Goal: Information Seeking & Learning: Learn about a topic

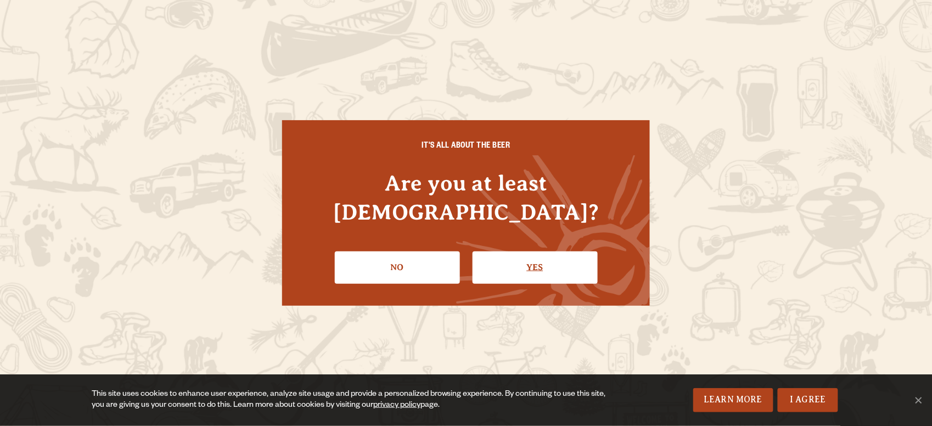
click at [500, 251] on link "Yes" at bounding box center [534, 267] width 125 height 32
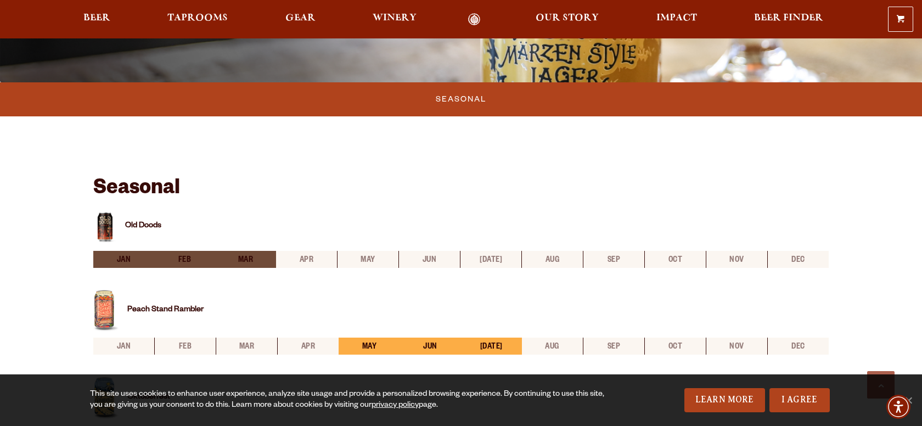
scroll to position [549, 0]
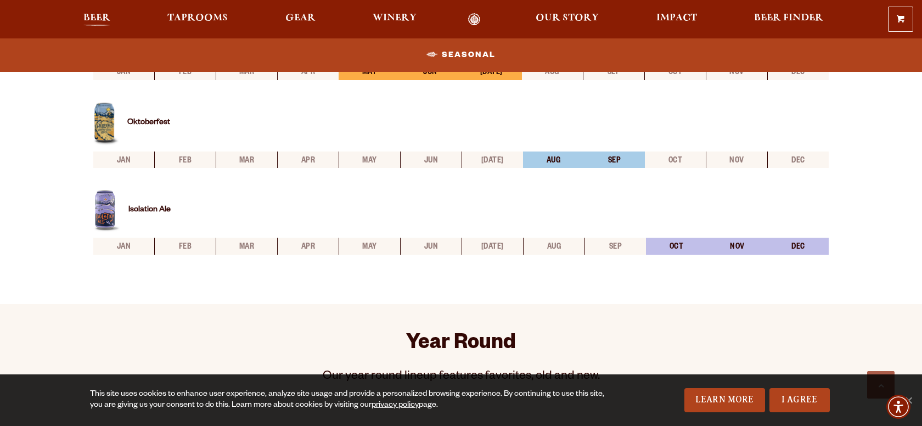
click at [91, 15] on span "Beer" at bounding box center [96, 18] width 27 height 9
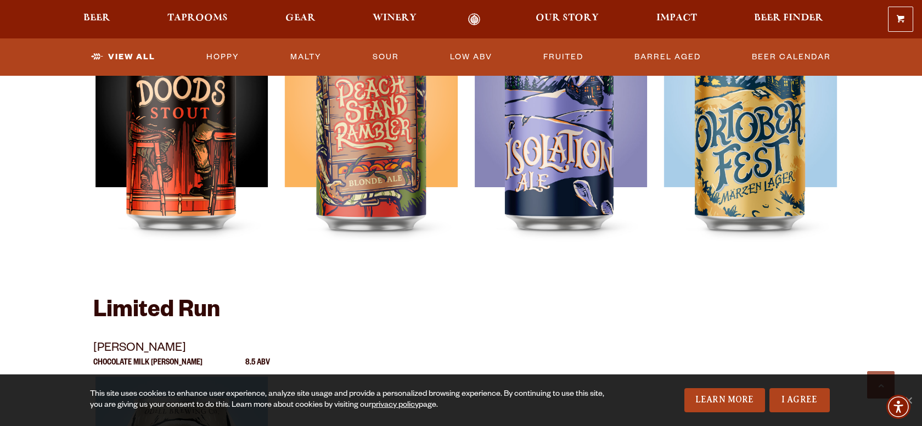
scroll to position [1646, 0]
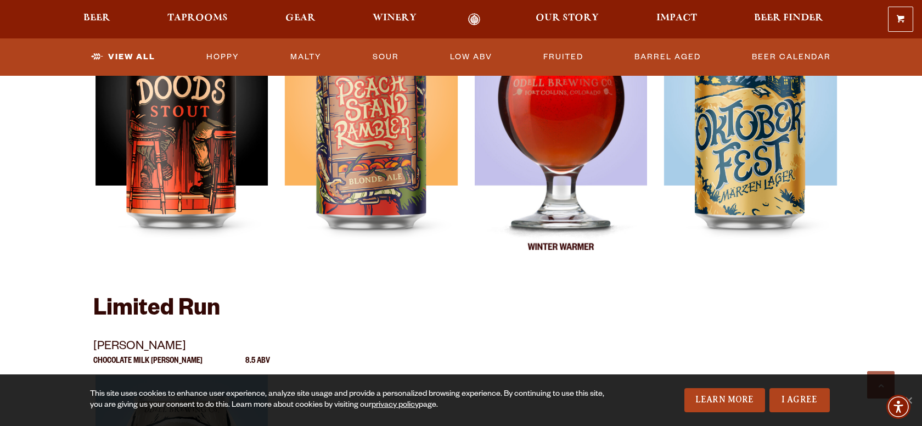
drag, startPoint x: 561, startPoint y: 171, endPoint x: 539, endPoint y: 154, distance: 27.0
click at [539, 154] on img at bounding box center [561, 134] width 173 height 274
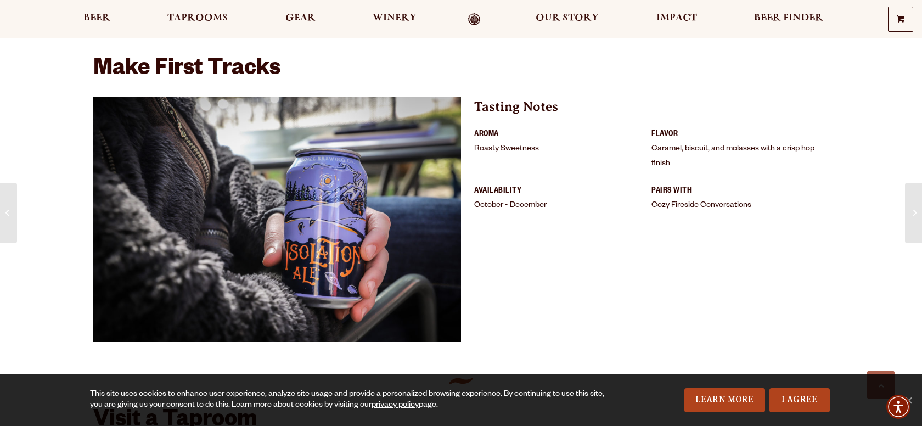
scroll to position [892, 0]
